Goal: Information Seeking & Learning: Learn about a topic

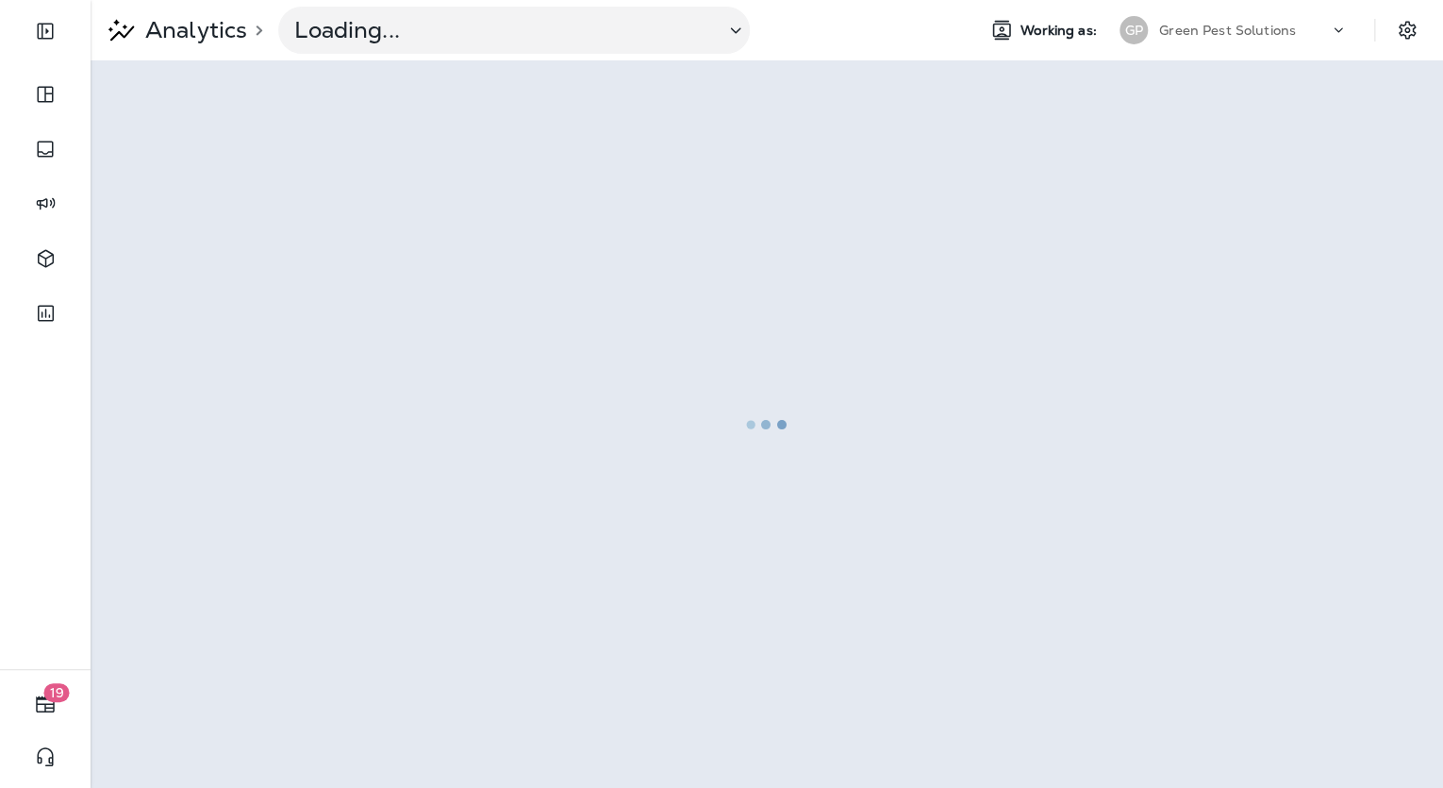
click at [1286, 30] on p "Green Pest Solutions" at bounding box center [1228, 30] width 137 height 15
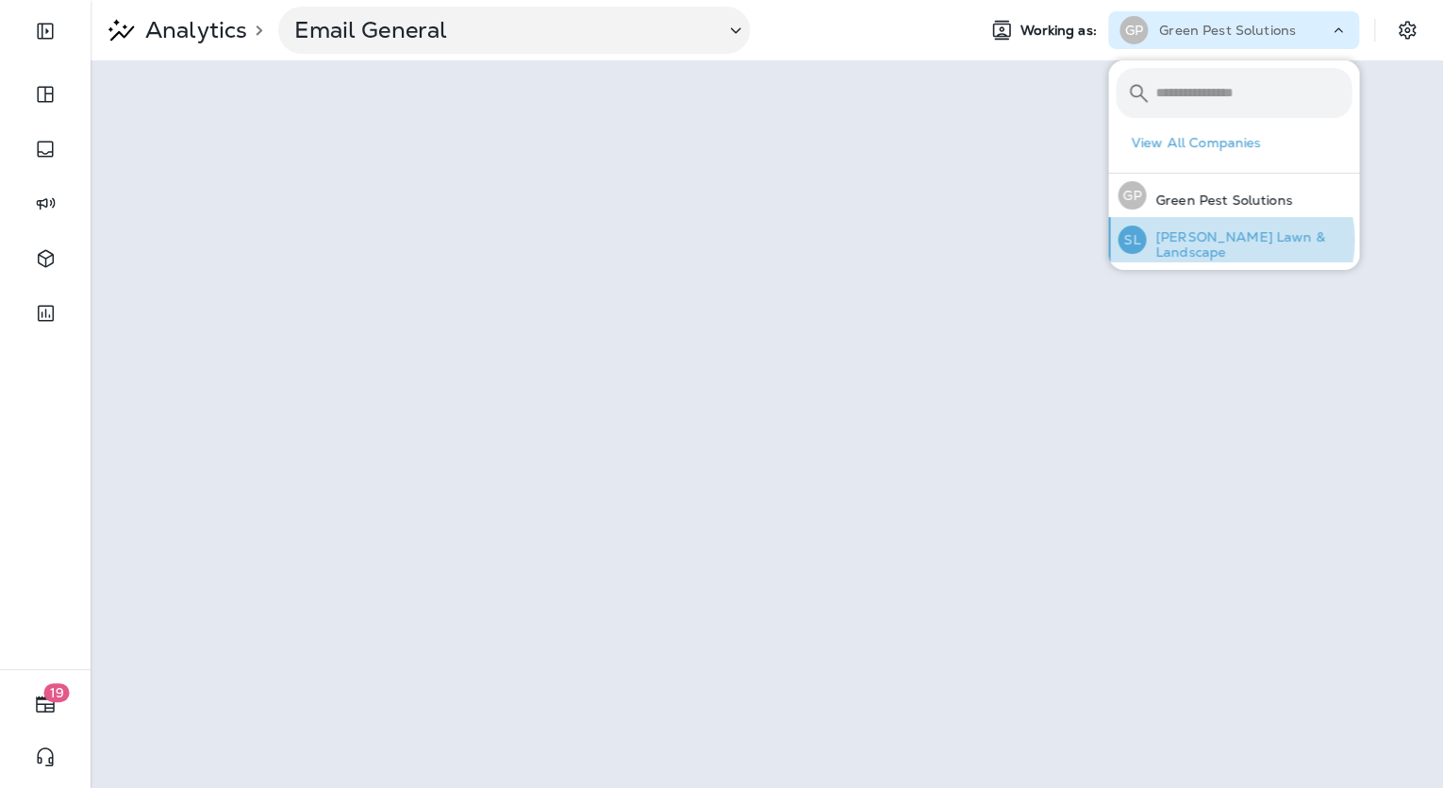
click at [1229, 240] on p "[PERSON_NAME] Lawn & Landscape" at bounding box center [1249, 244] width 206 height 30
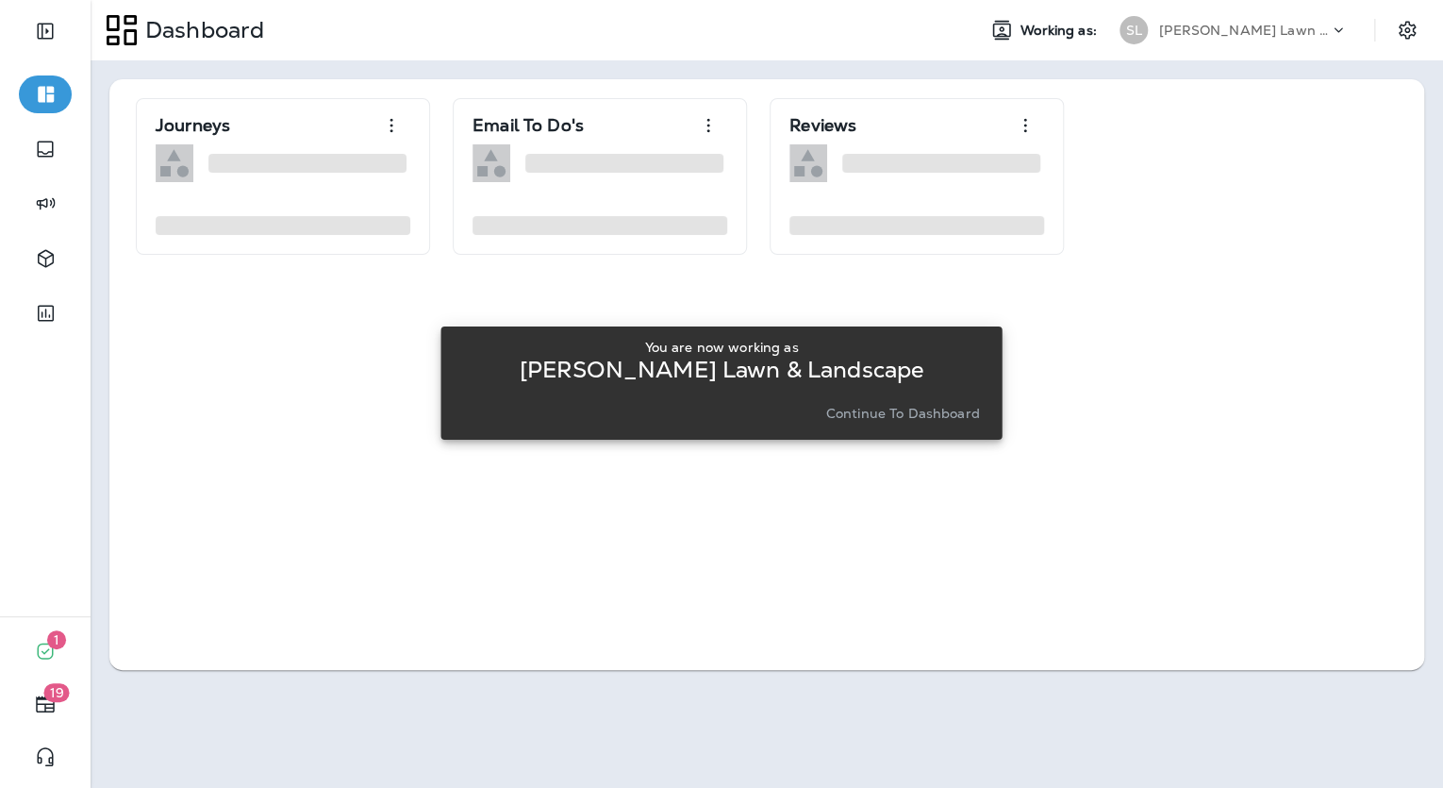
click at [857, 414] on p "Continue to Dashboard" at bounding box center [903, 413] width 154 height 15
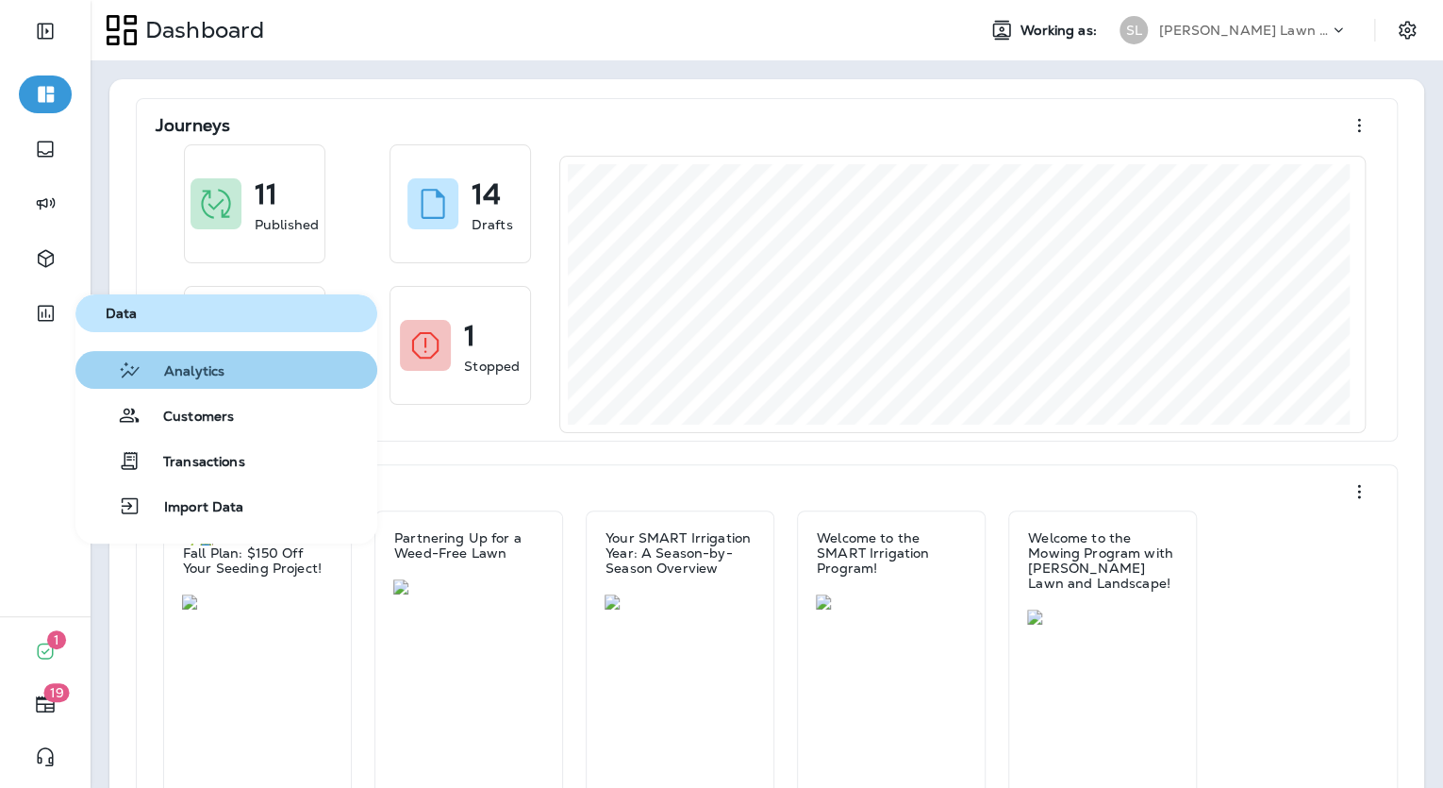
click at [251, 373] on button "Analytics" at bounding box center [226, 370] width 302 height 38
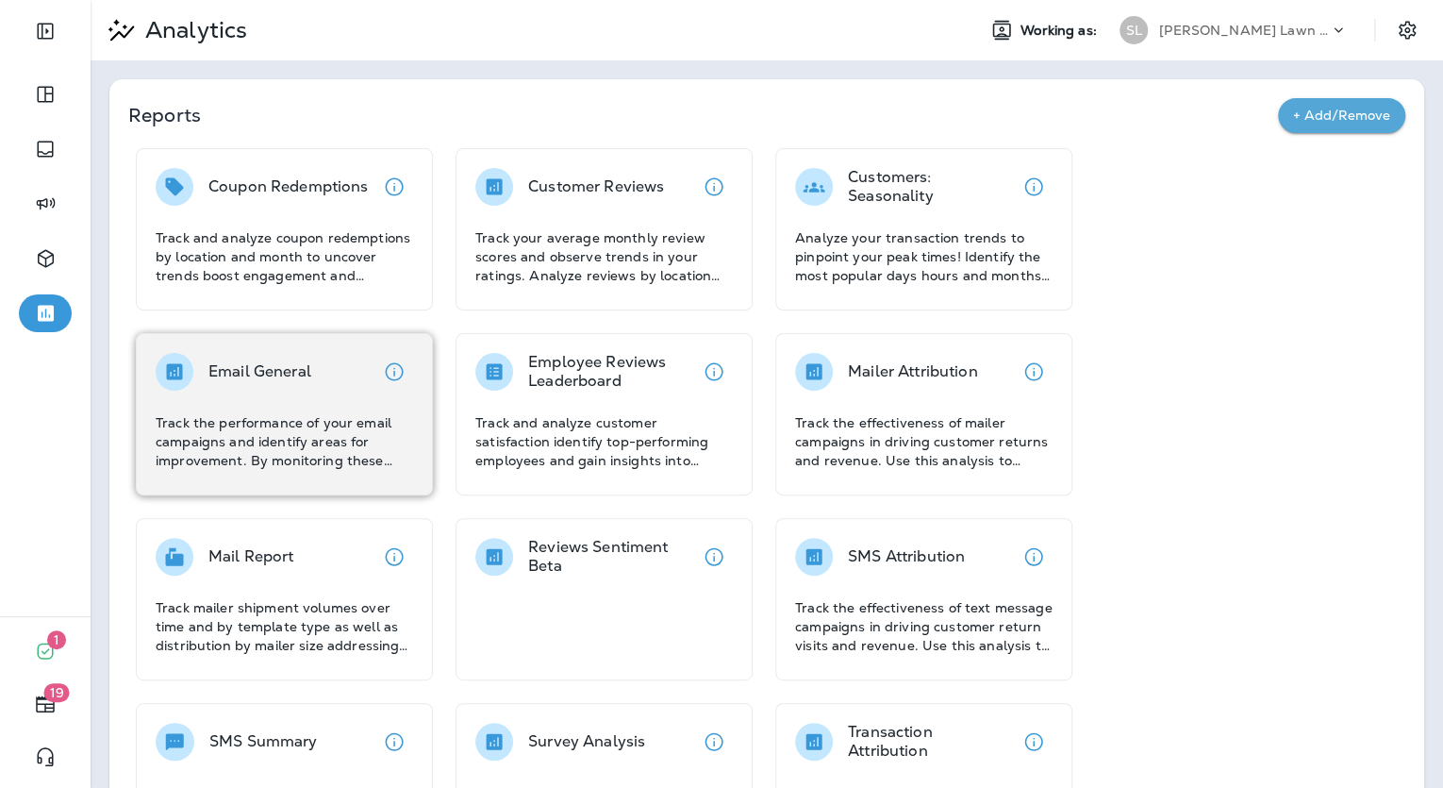
click at [283, 359] on div "Email General" at bounding box center [260, 372] width 103 height 38
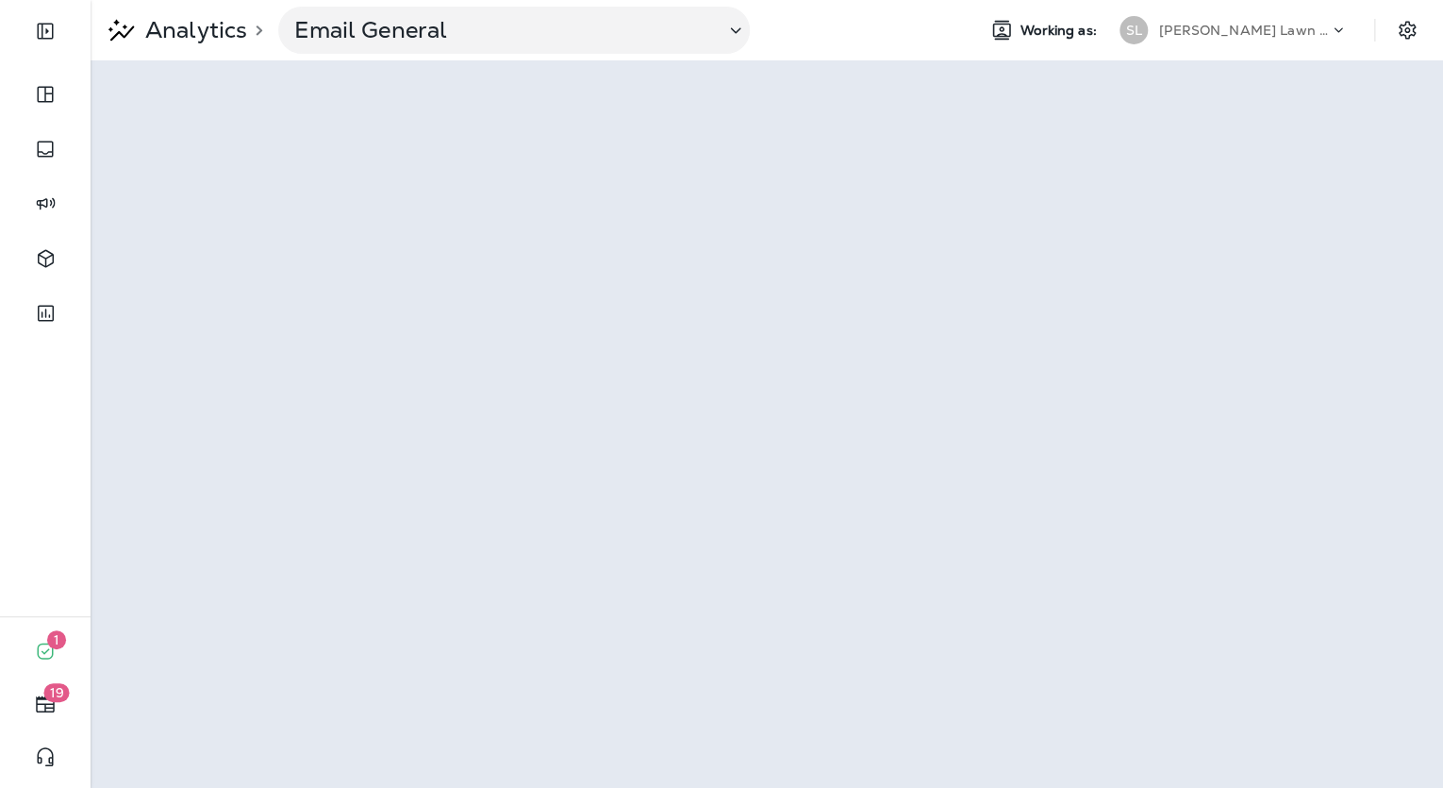
click at [1253, 36] on p "[PERSON_NAME] Lawn & Landscape" at bounding box center [1245, 30] width 170 height 15
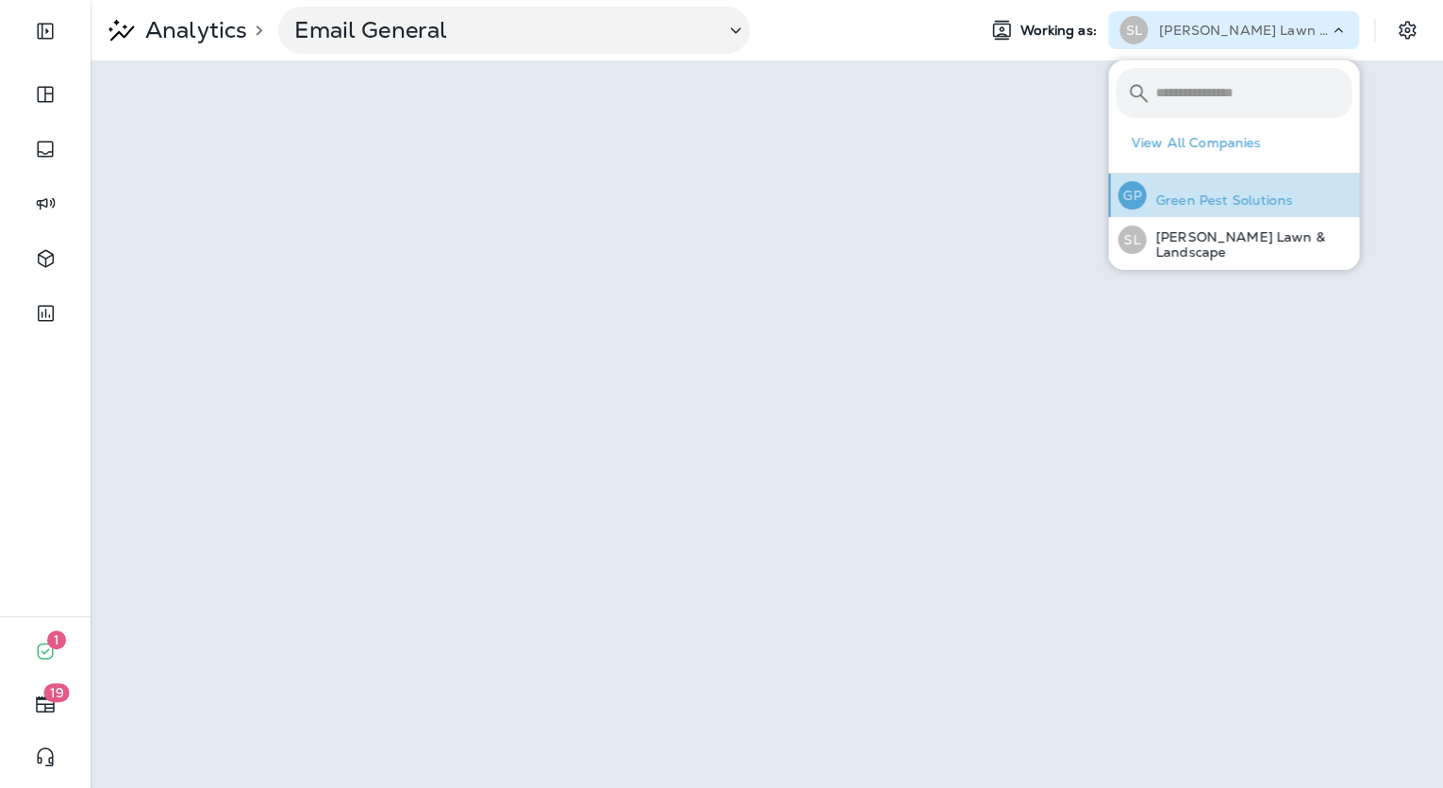
click at [1246, 195] on p "Green Pest Solutions" at bounding box center [1219, 199] width 146 height 15
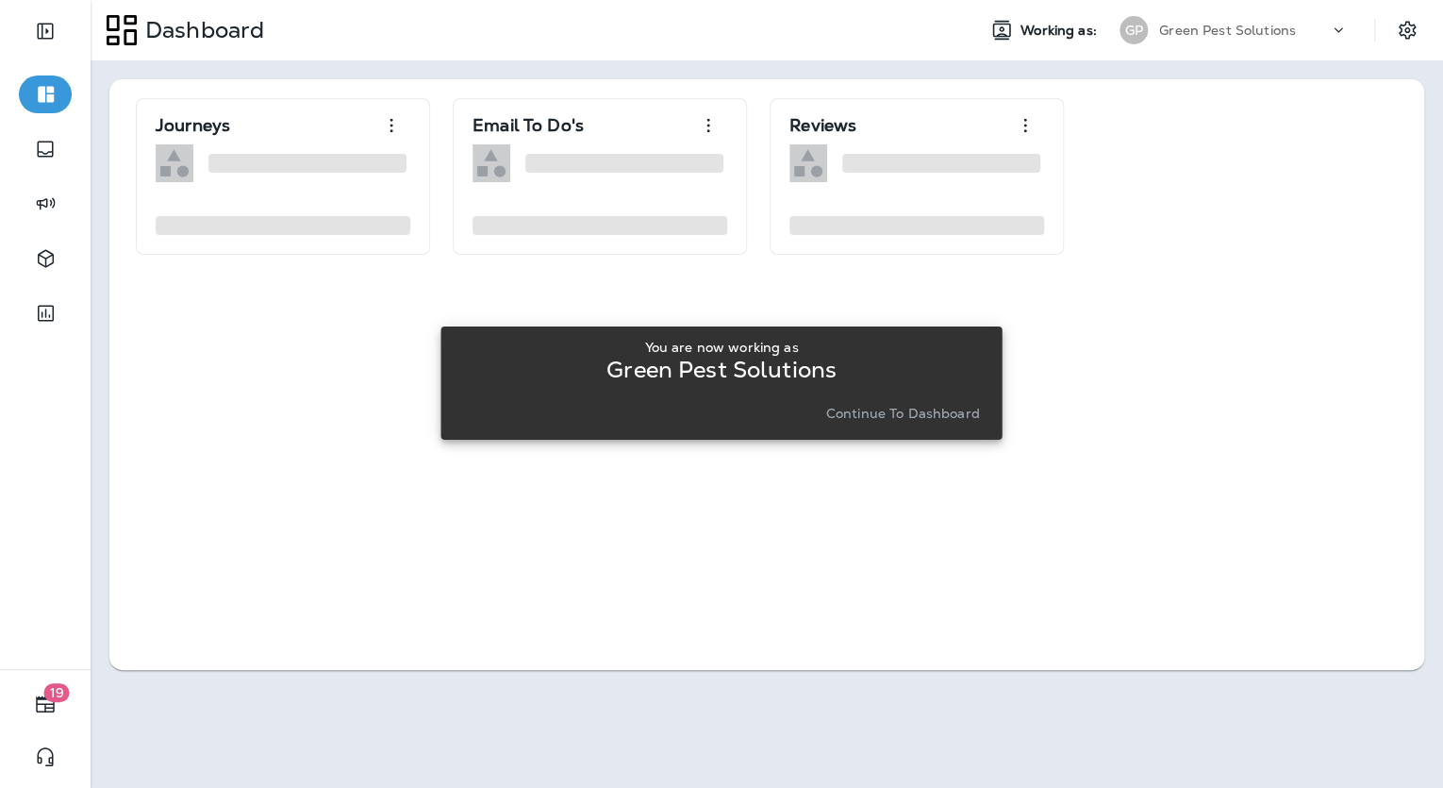
click at [926, 409] on p "Continue to Dashboard" at bounding box center [903, 413] width 154 height 15
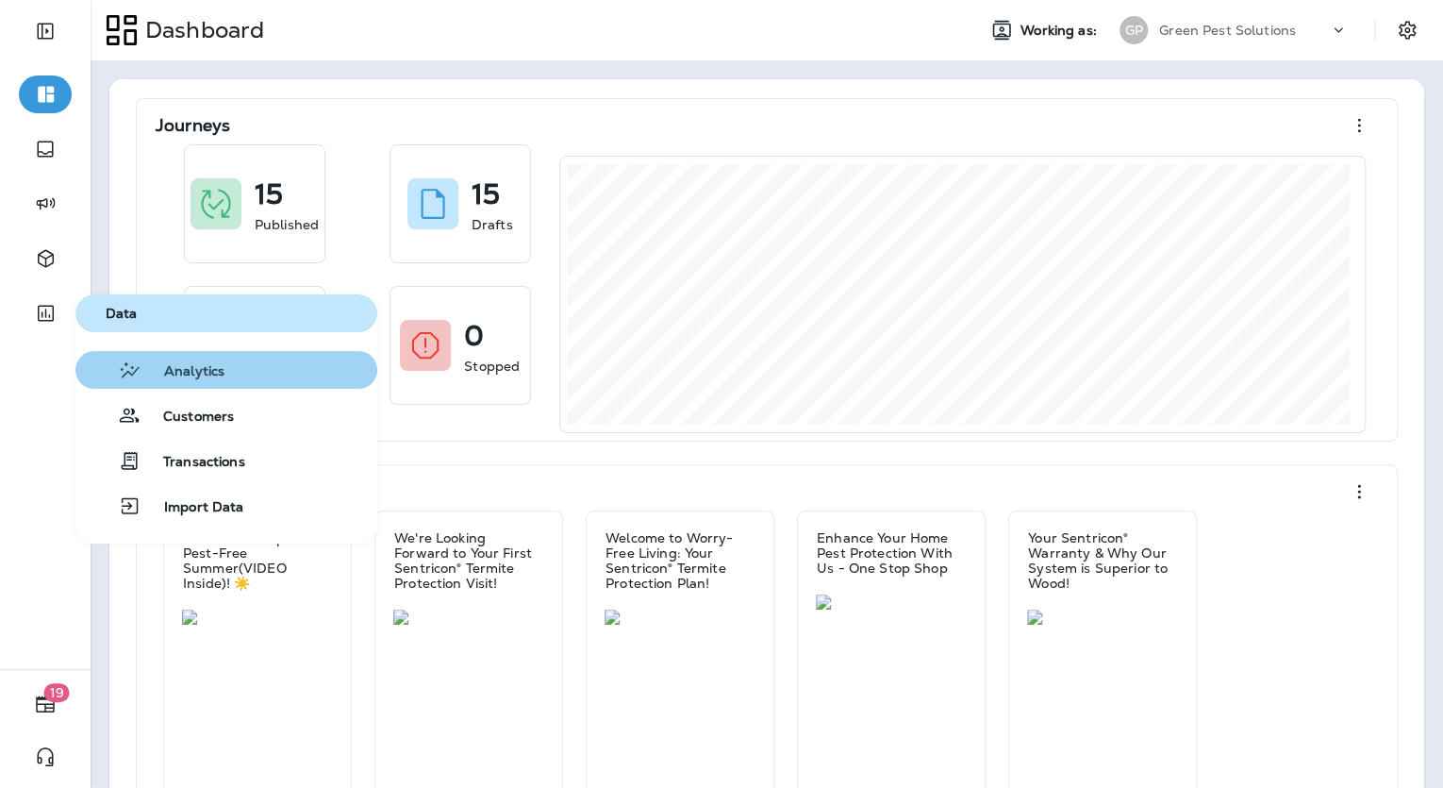
click at [142, 353] on button "Analytics" at bounding box center [226, 370] width 302 height 38
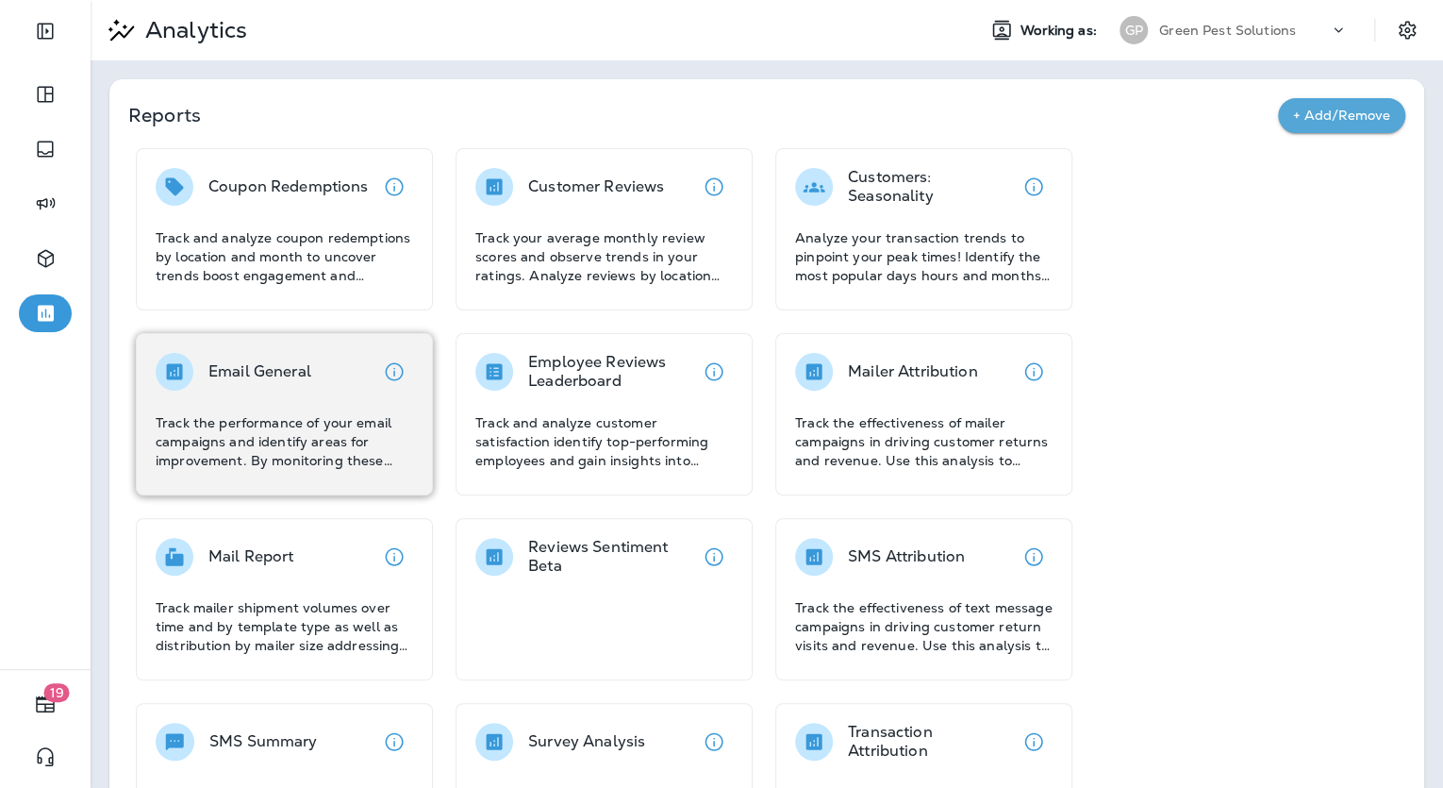
click at [270, 400] on div "Email General Track the performance of your email campaigns and identify areas …" at bounding box center [285, 411] width 258 height 117
